Goal: Task Accomplishment & Management: Complete application form

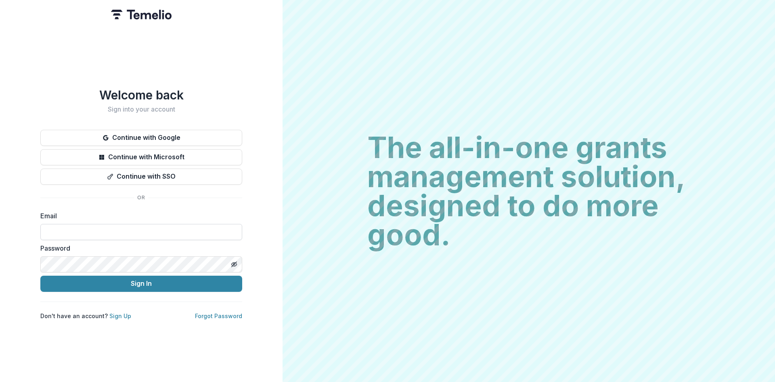
click at [100, 227] on input at bounding box center [141, 232] width 202 height 16
paste input "**********"
type input "**********"
click at [131, 280] on button "Sign In" at bounding box center [141, 283] width 202 height 16
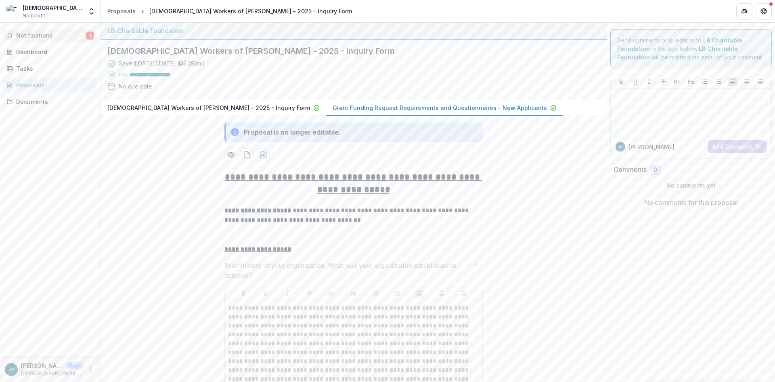
click at [40, 33] on span "Notifications" at bounding box center [51, 35] width 70 height 7
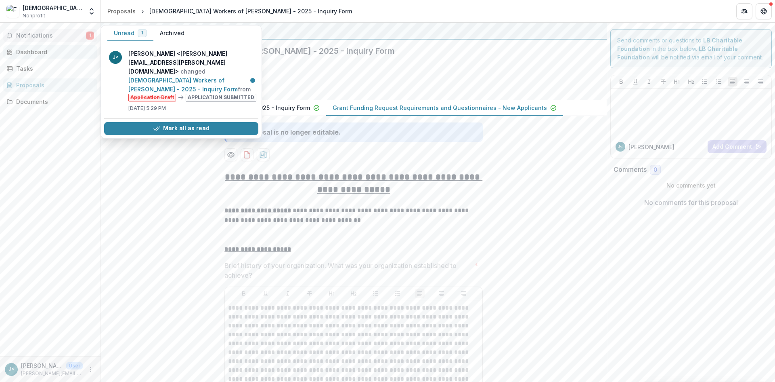
click at [36, 47] on link "Dashboard" at bounding box center [50, 51] width 94 height 13
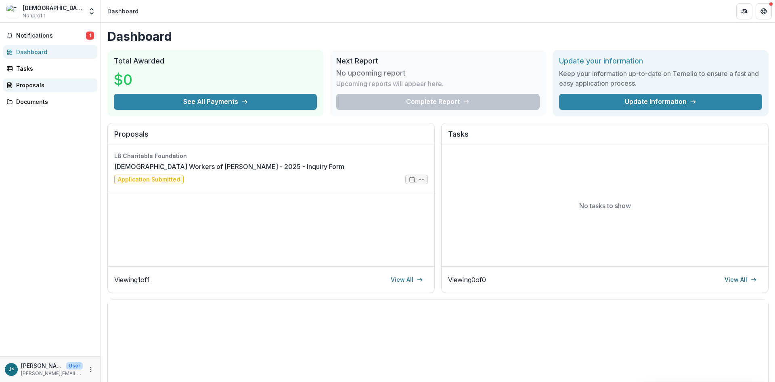
click at [26, 82] on div "Proposals" at bounding box center [53, 85] width 75 height 8
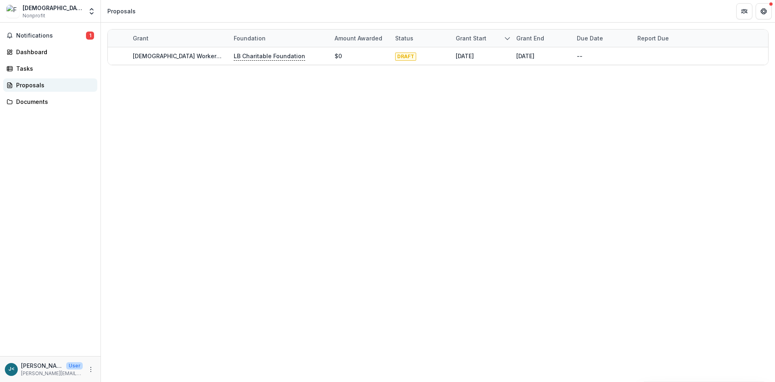
click at [26, 85] on div "Proposals" at bounding box center [53, 85] width 75 height 8
click at [26, 52] on div "Dashboard" at bounding box center [53, 52] width 75 height 8
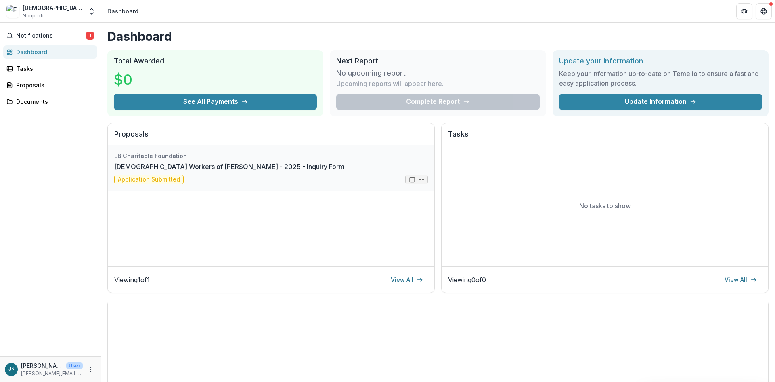
click at [157, 166] on link "Franciscan Workers of Junipero Serra - 2025 - Inquiry Form" at bounding box center [229, 167] width 230 height 10
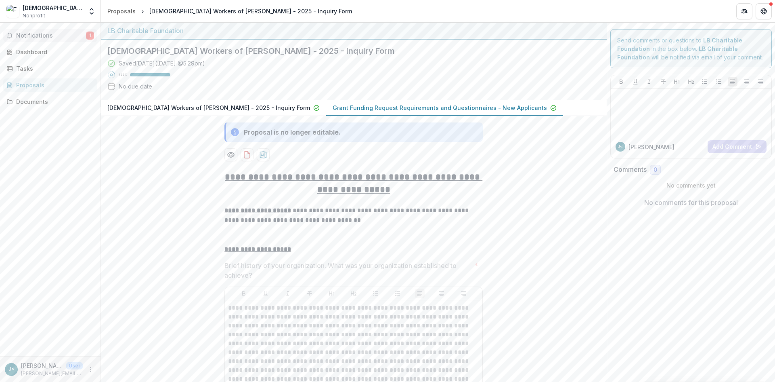
click at [34, 36] on span "Notifications" at bounding box center [51, 35] width 70 height 7
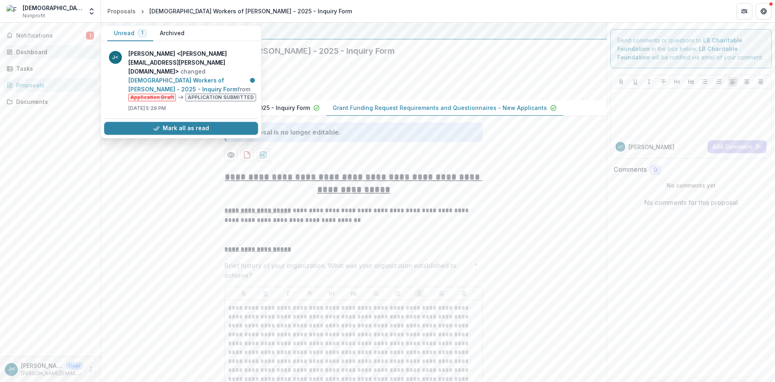
click at [27, 52] on div "Dashboard" at bounding box center [53, 52] width 75 height 8
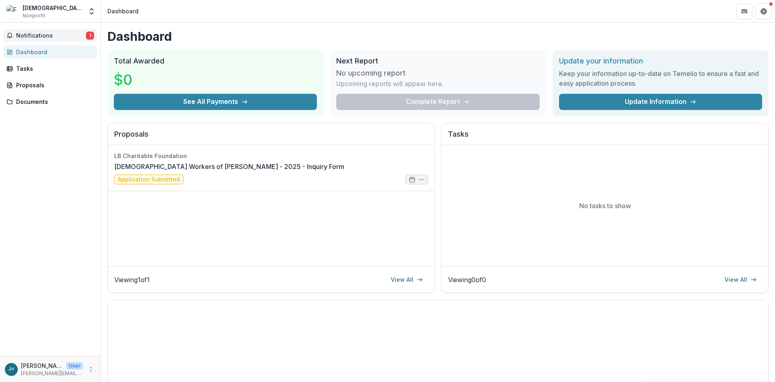
click at [27, 35] on span "Notifications" at bounding box center [51, 35] width 70 height 7
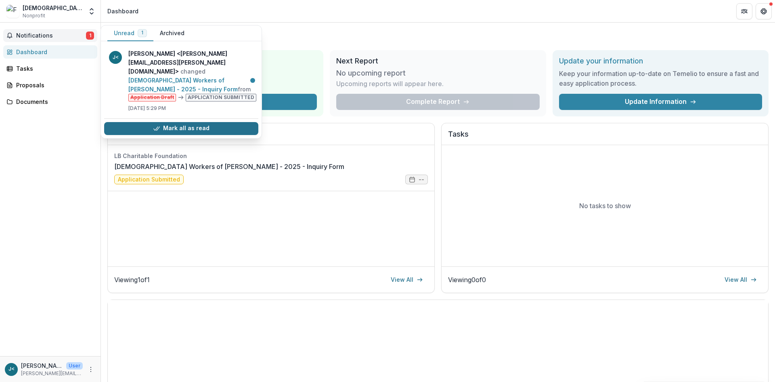
click at [174, 122] on button "Mark all as read" at bounding box center [181, 128] width 154 height 13
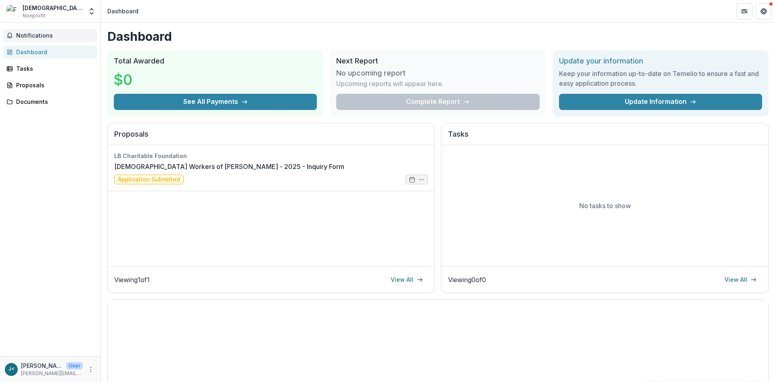
click at [39, 128] on div "Notifications Unread 0 Archived You don't have any unread notifications We'll n…" at bounding box center [50, 189] width 101 height 333
